Goal: Find specific page/section: Find specific page/section

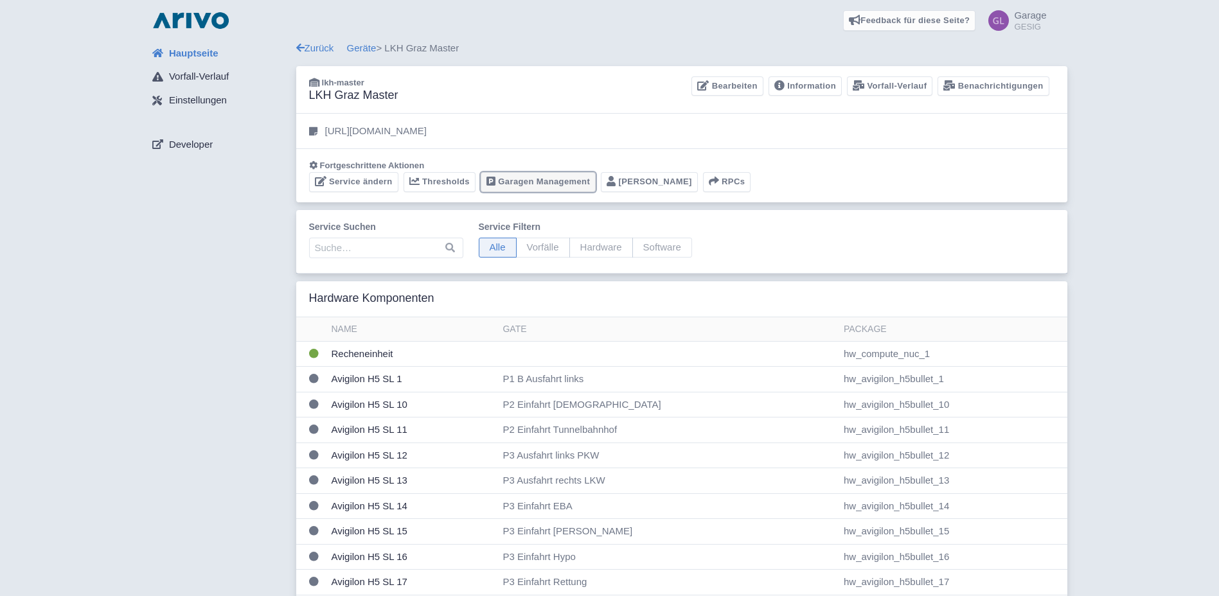
click at [522, 182] on link "Garagen Management" at bounding box center [538, 182] width 115 height 20
click at [528, 184] on link "Garagen Management" at bounding box center [538, 182] width 115 height 20
click at [524, 186] on link "Garagen Management" at bounding box center [538, 182] width 115 height 20
